Goal: Find specific page/section: Find specific page/section

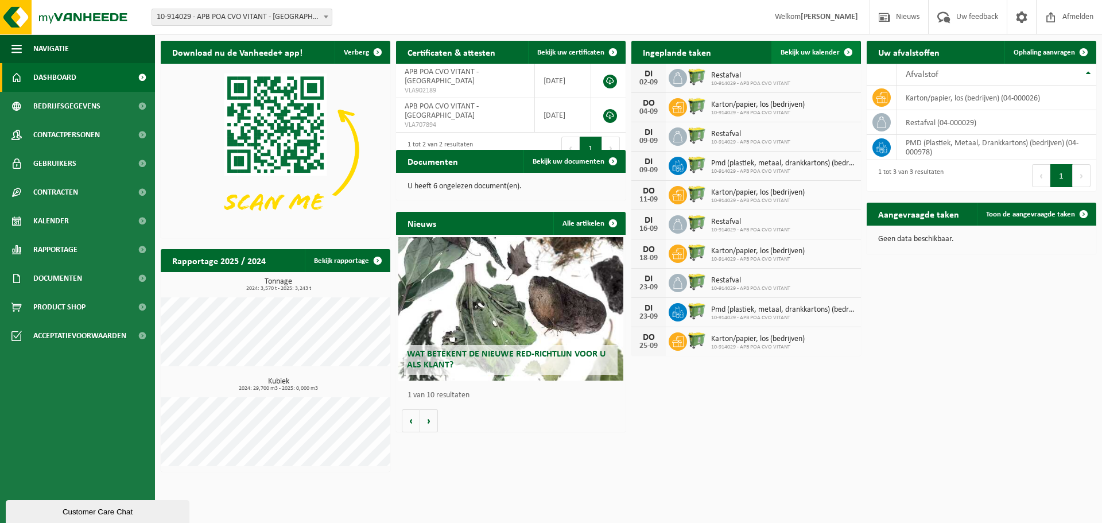
click at [801, 44] on link "Bekijk uw kalender" at bounding box center [816, 52] width 88 height 23
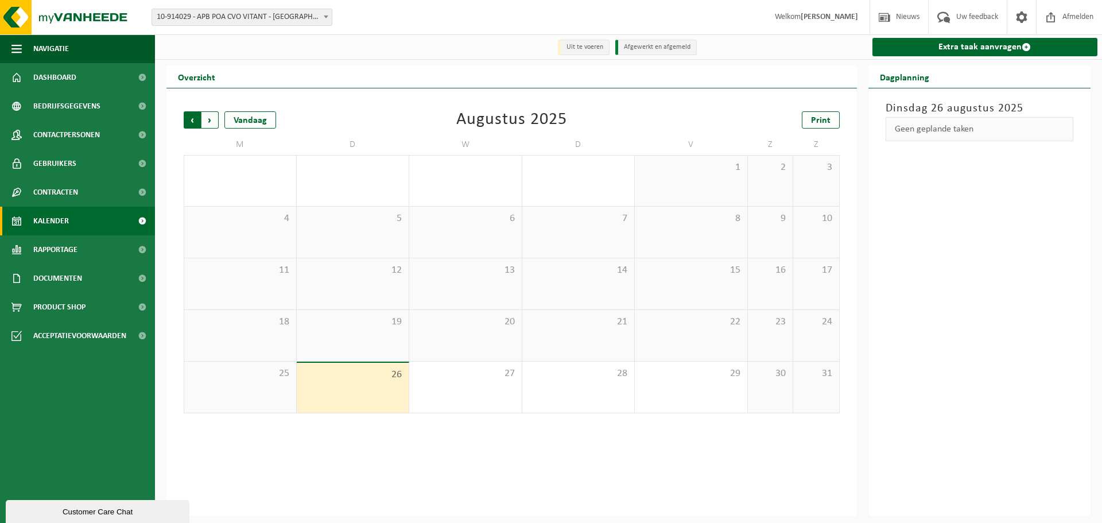
click at [212, 122] on span "Volgende" at bounding box center [209, 119] width 17 height 17
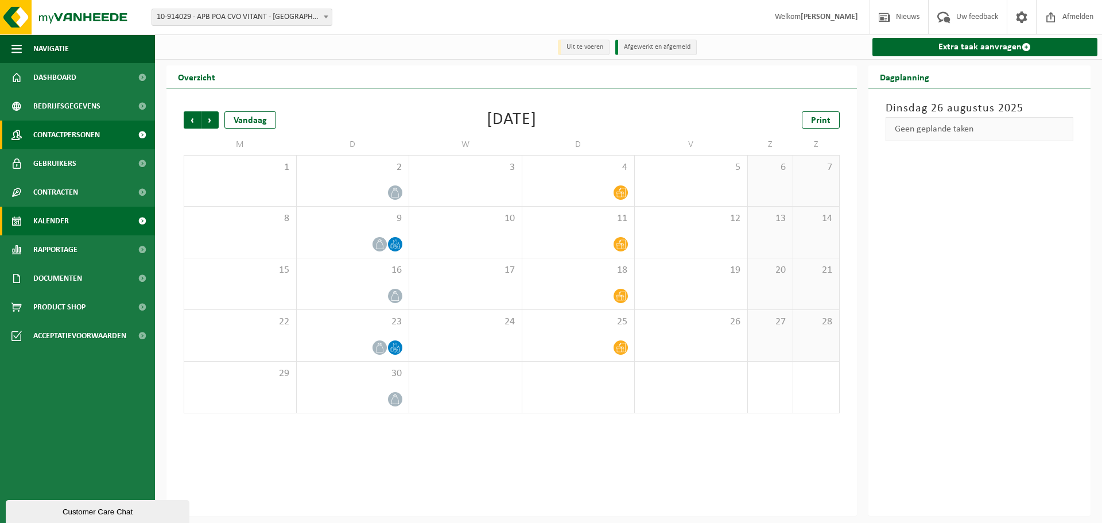
click at [80, 141] on span "Contactpersonen" at bounding box center [66, 135] width 67 height 29
